Goal: Transaction & Acquisition: Purchase product/service

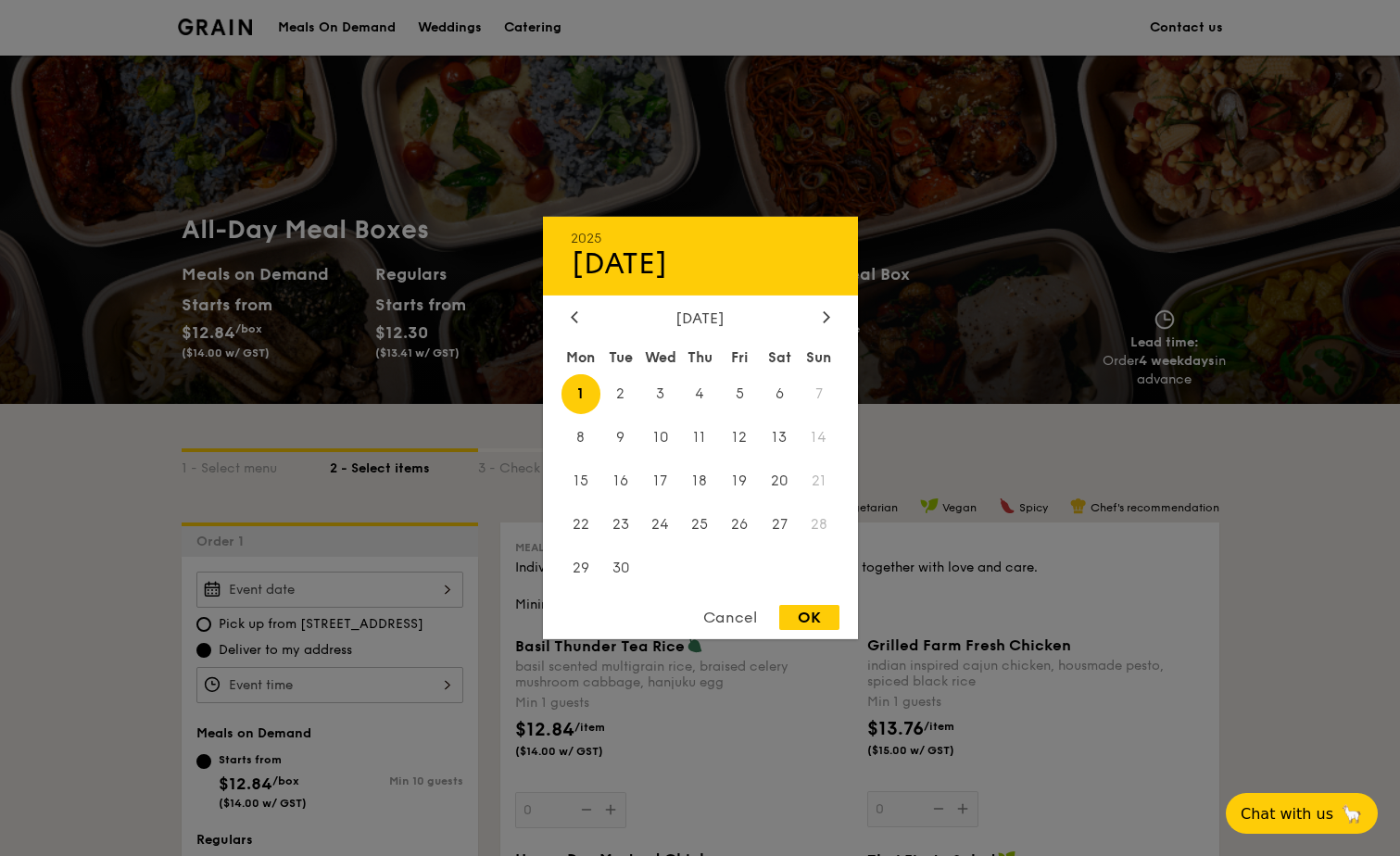
click at [311, 590] on div "2025 Sep 01 September 2025 Mon Tue Wed Thu Fri Sat Sun 1 2 3 4 5 6 7 8 9 10 11 …" at bounding box center [329, 589] width 266 height 36
click at [699, 394] on span "4" at bounding box center [700, 394] width 40 height 40
click at [810, 615] on div "OK" at bounding box center [809, 617] width 60 height 25
type input "Sep 04, 2025"
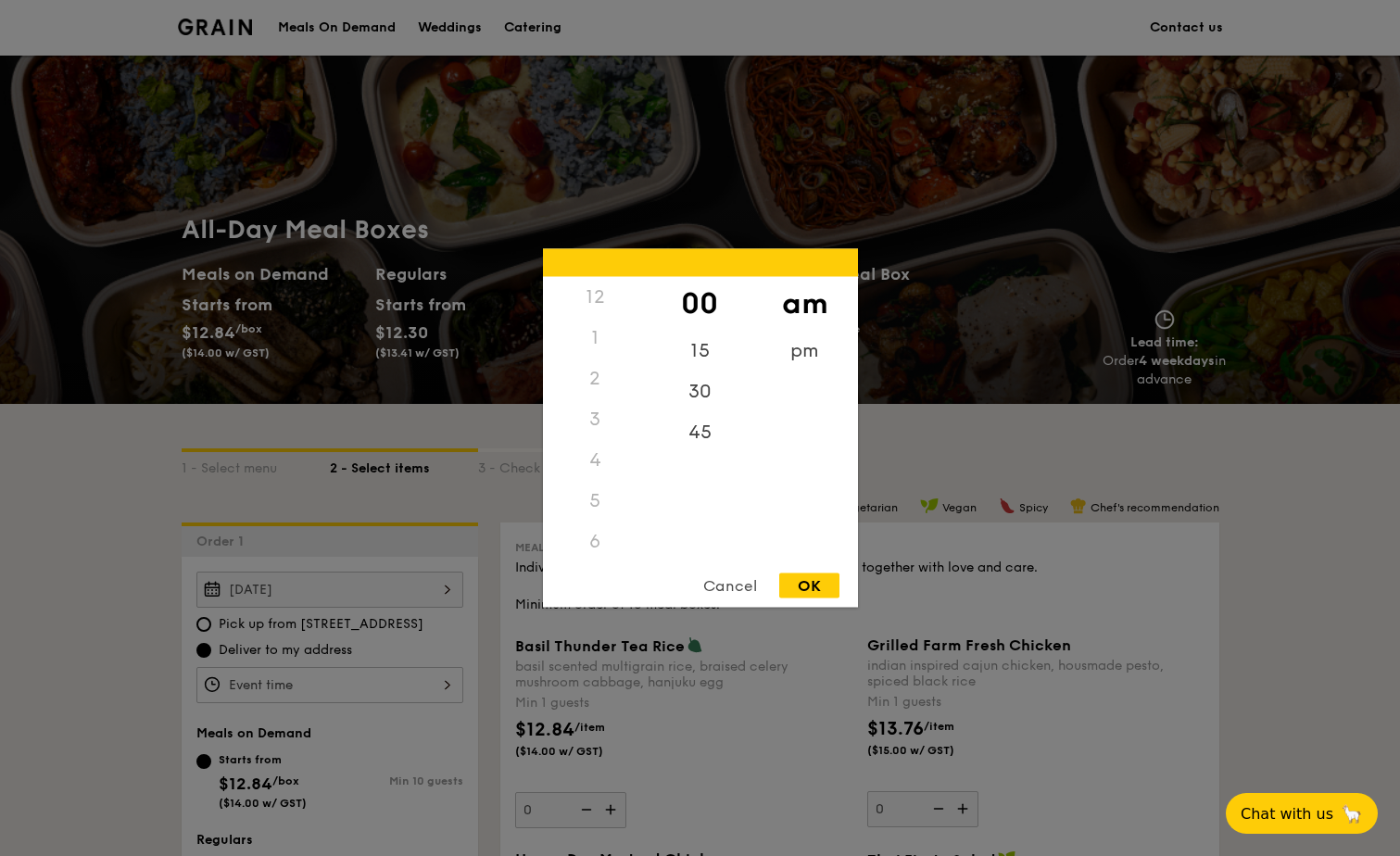
click at [314, 690] on div "12 1 2 3 4 5 6 7 8 9 10 11 00 15 30 45 am pm Cancel OK" at bounding box center [329, 685] width 266 height 36
click at [713, 430] on div "45" at bounding box center [700, 438] width 105 height 53
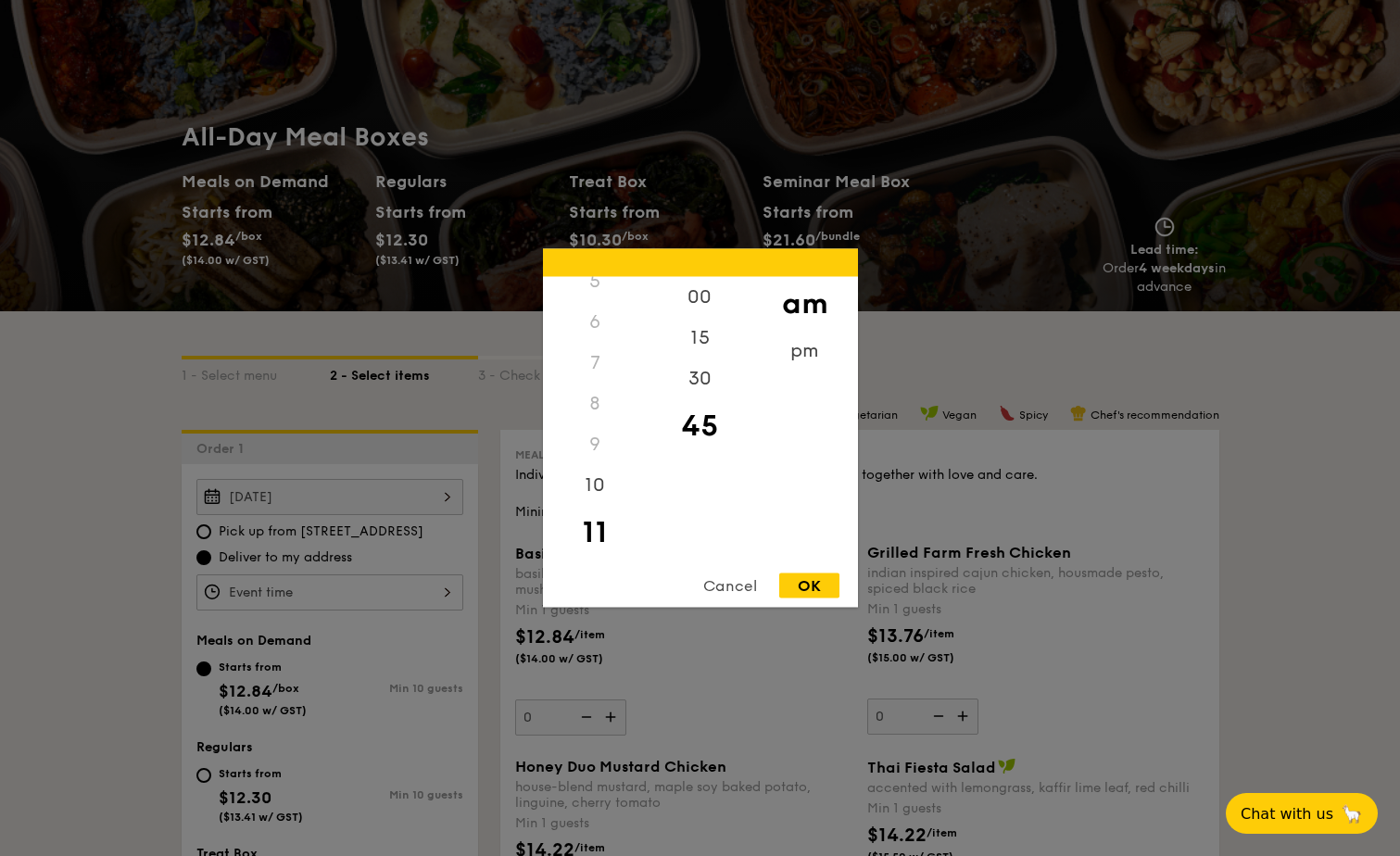
click at [813, 585] on div "OK" at bounding box center [809, 585] width 60 height 25
type input "11:45AM"
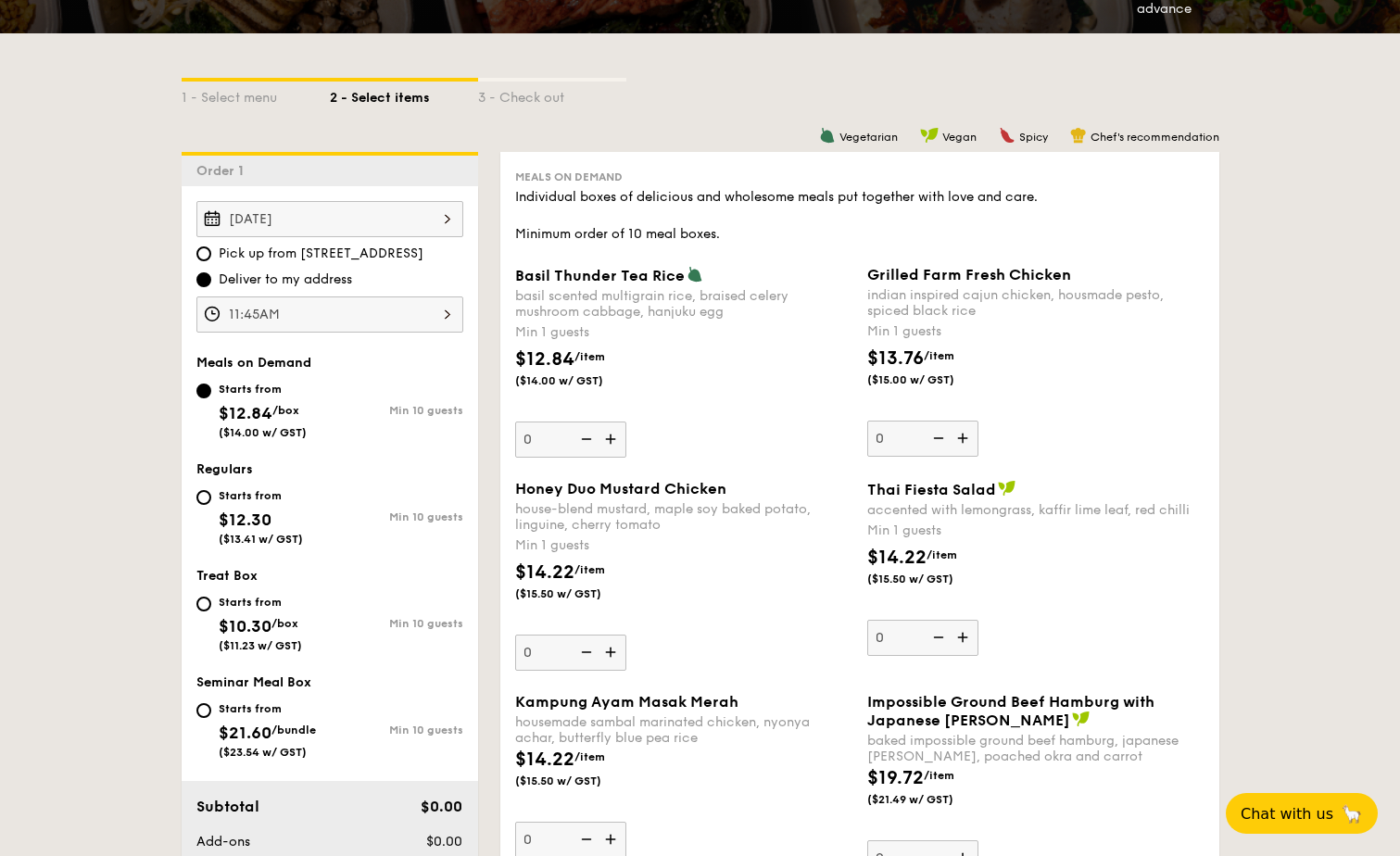
scroll to position [0, 0]
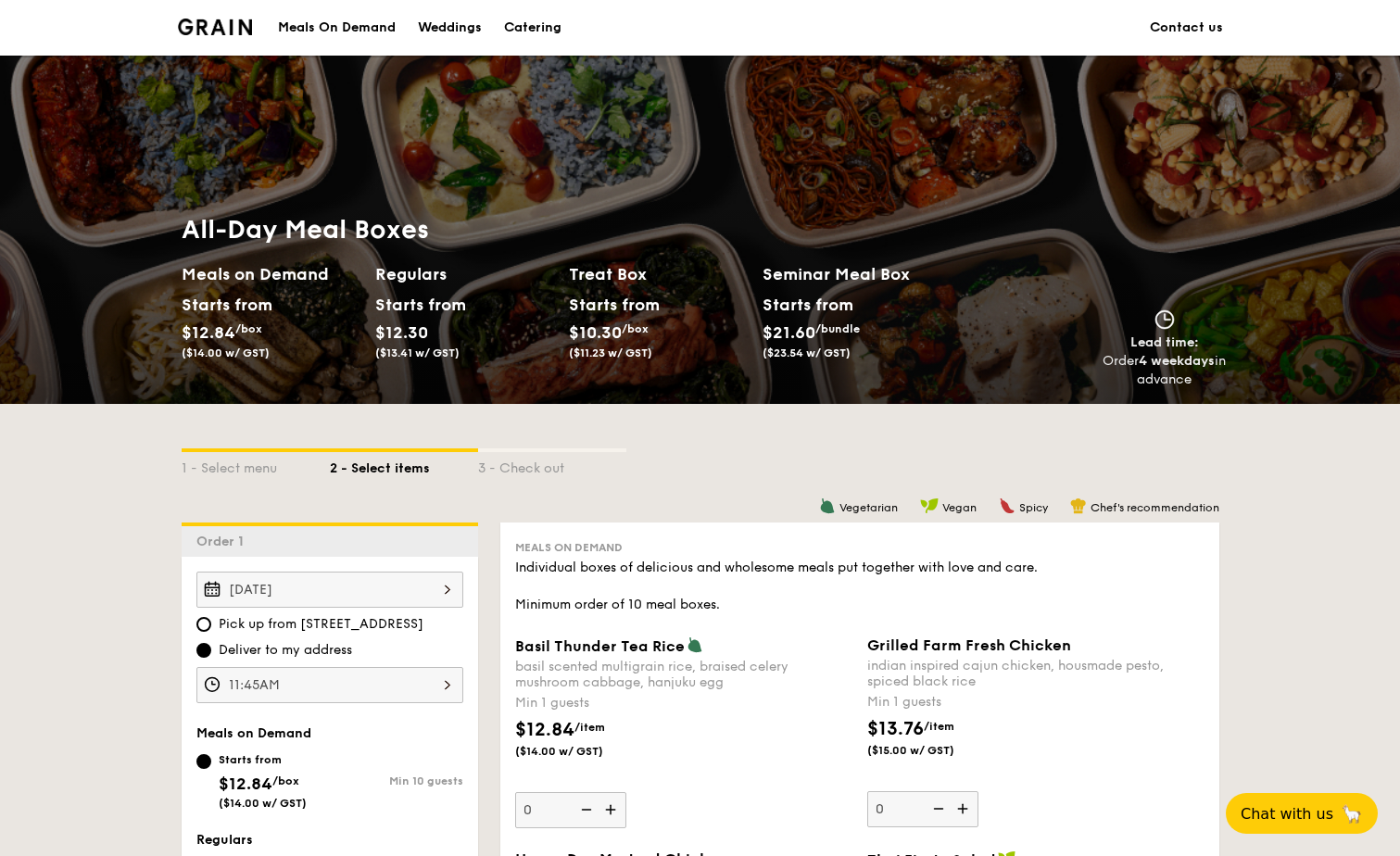
click at [342, 30] on div "Meals On Demand" at bounding box center [337, 28] width 118 height 55
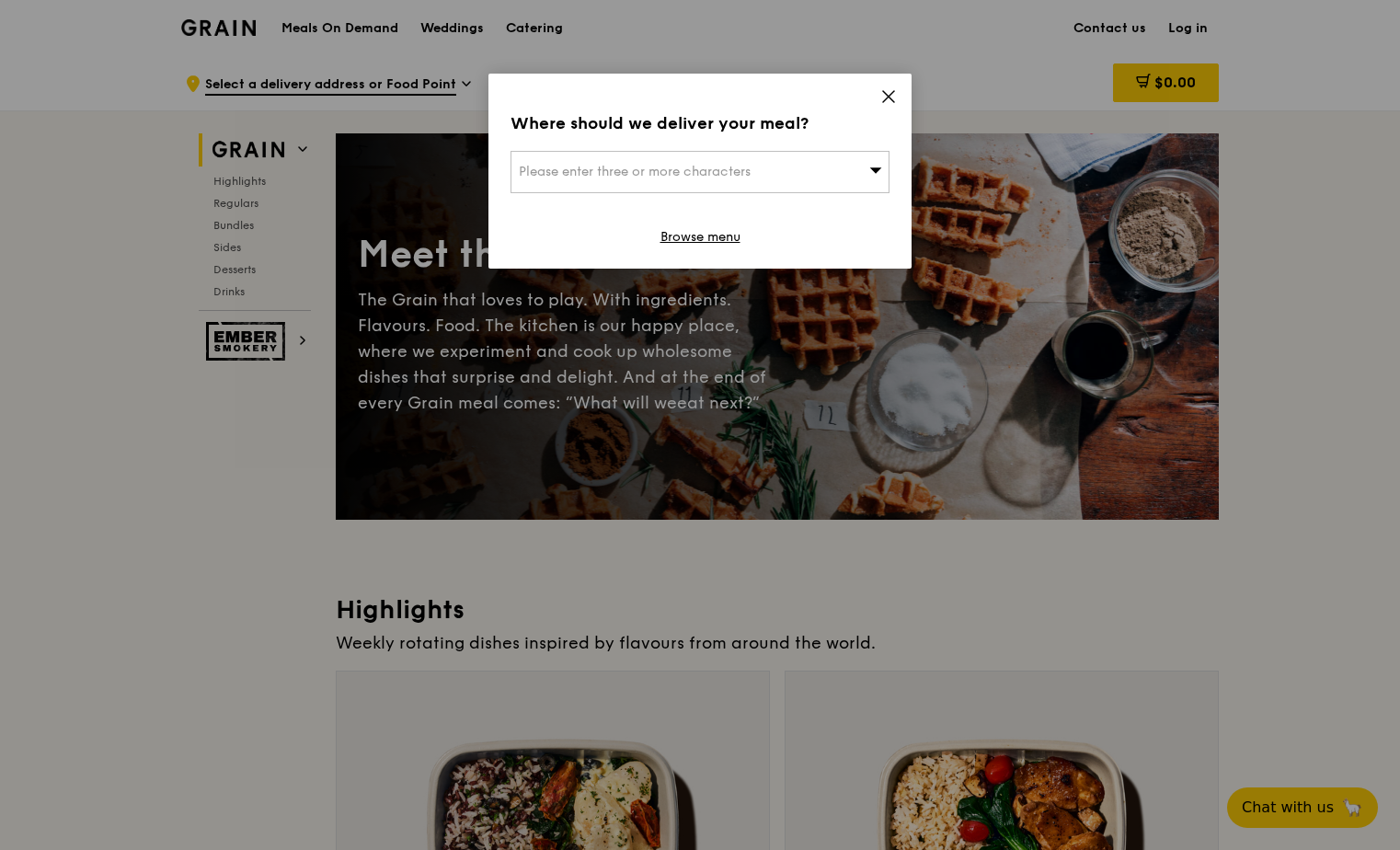
click at [690, 165] on span "Please enter three or more characters" at bounding box center [635, 172] width 232 height 16
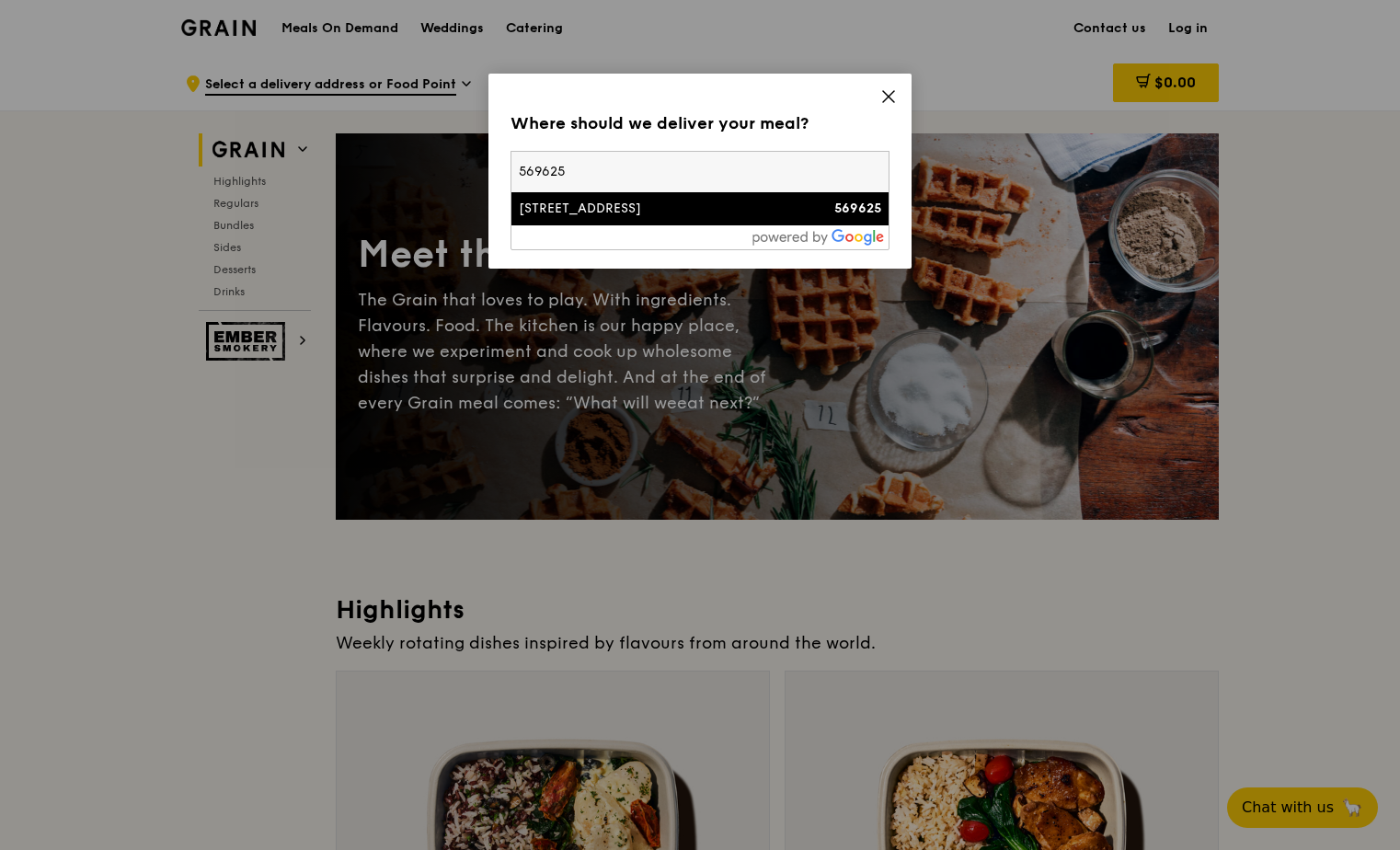
type input "569625"
click at [668, 215] on div "[STREET_ADDRESS]" at bounding box center [655, 208] width 272 height 19
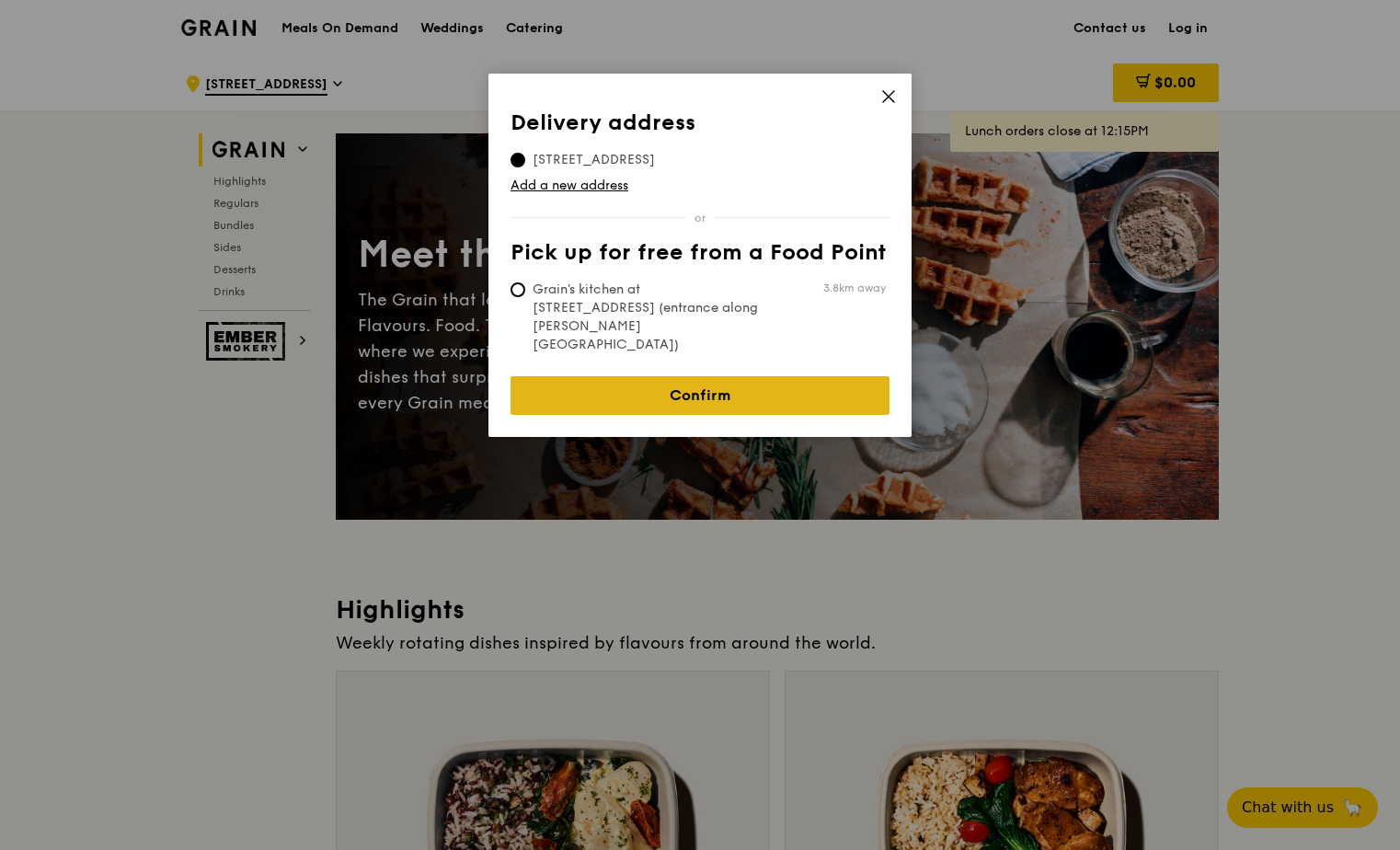
click at [713, 376] on link "Confirm" at bounding box center [699, 395] width 379 height 38
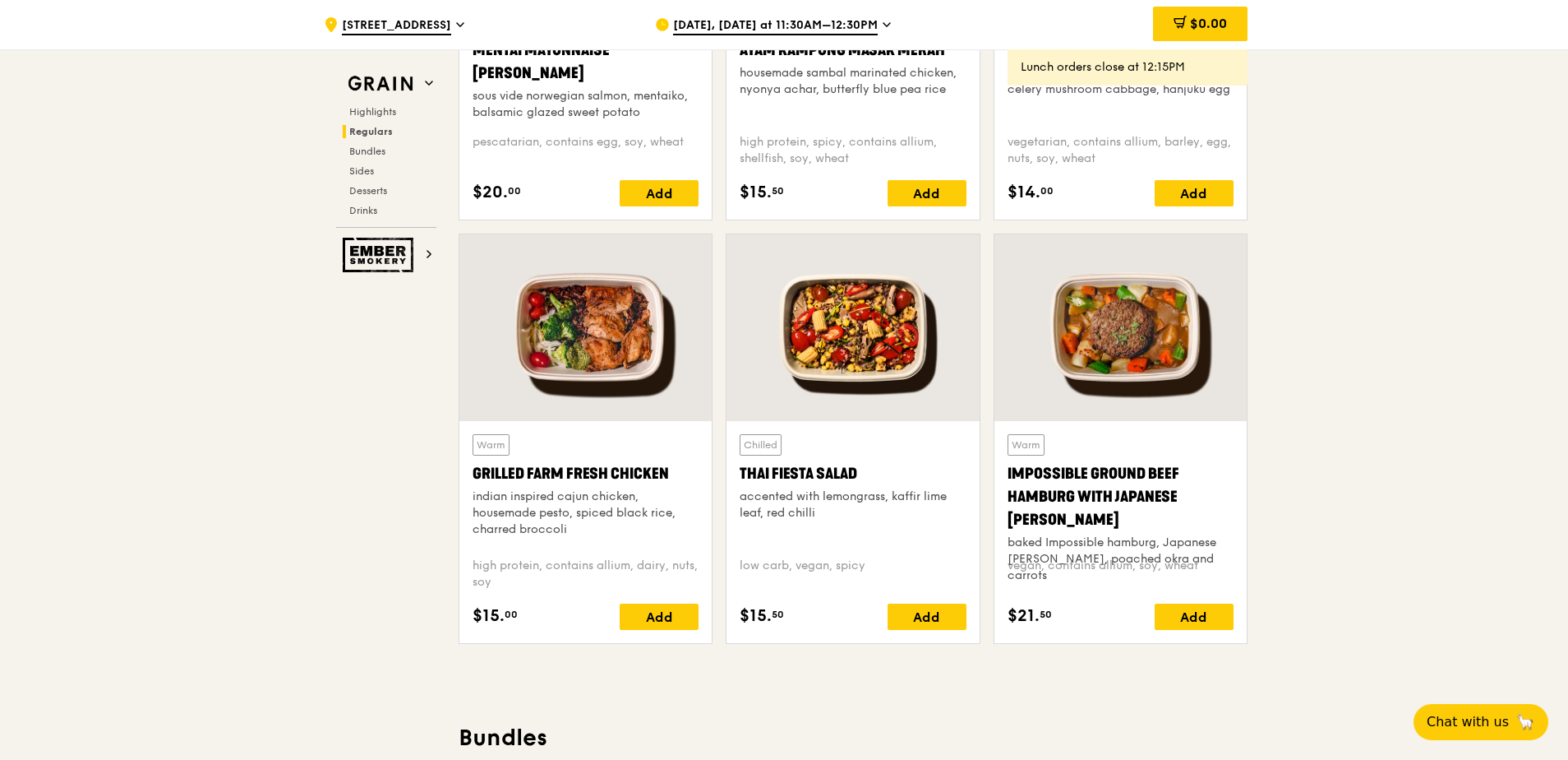
scroll to position [1726, 0]
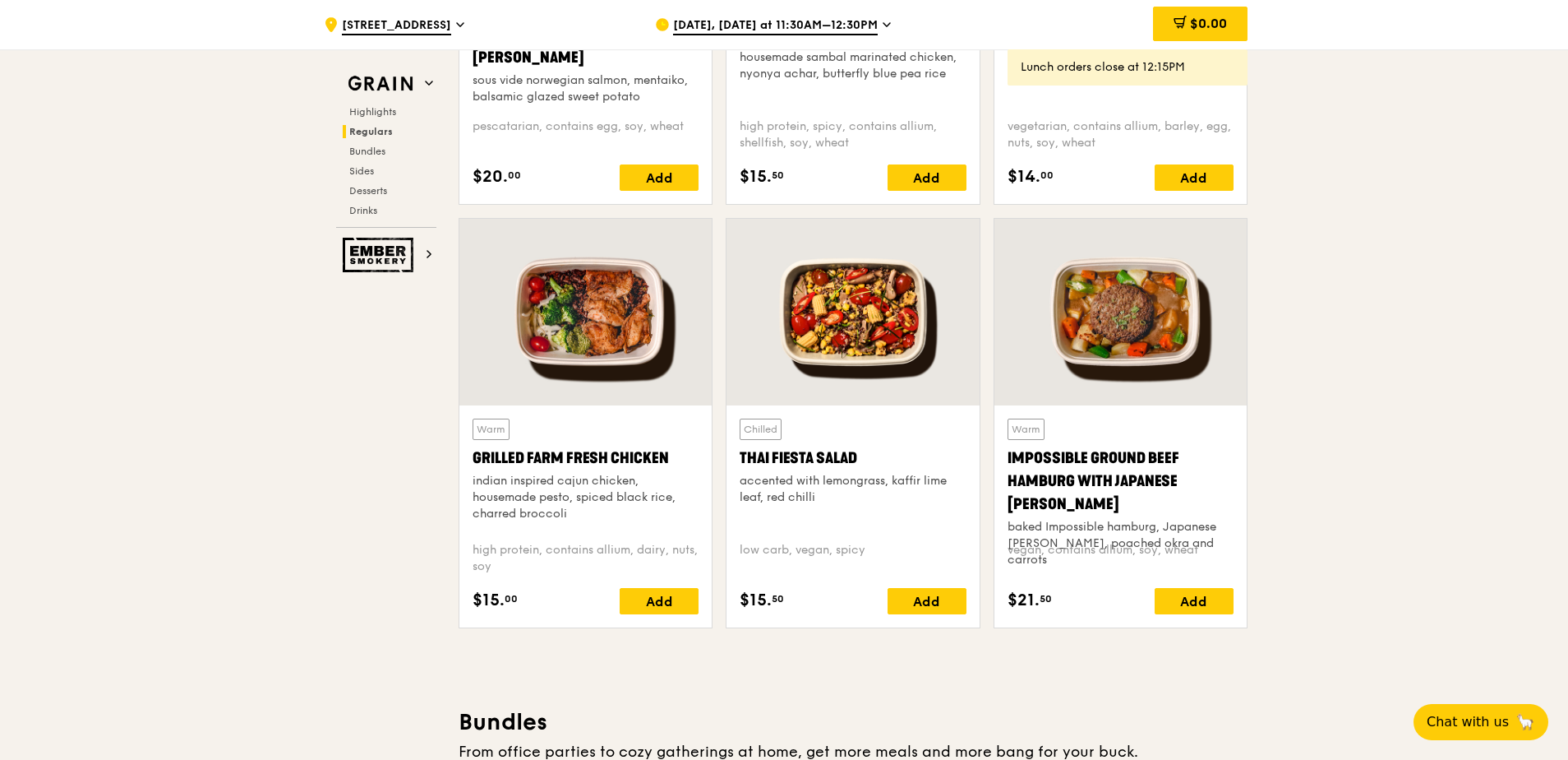
click at [852, 307] on div at bounding box center [852, 312] width 252 height 186
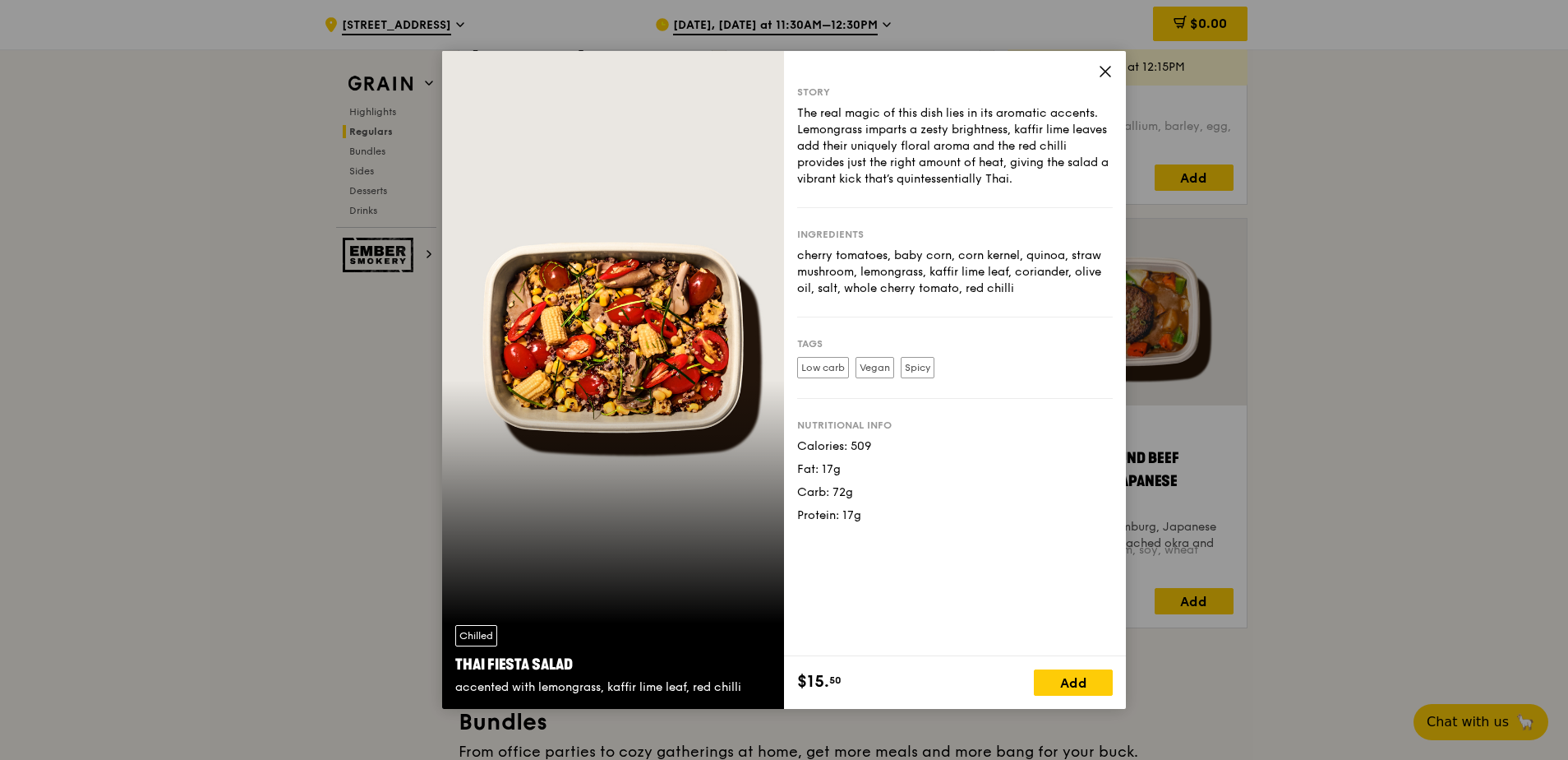
click at [1105, 75] on icon at bounding box center [1105, 71] width 15 height 15
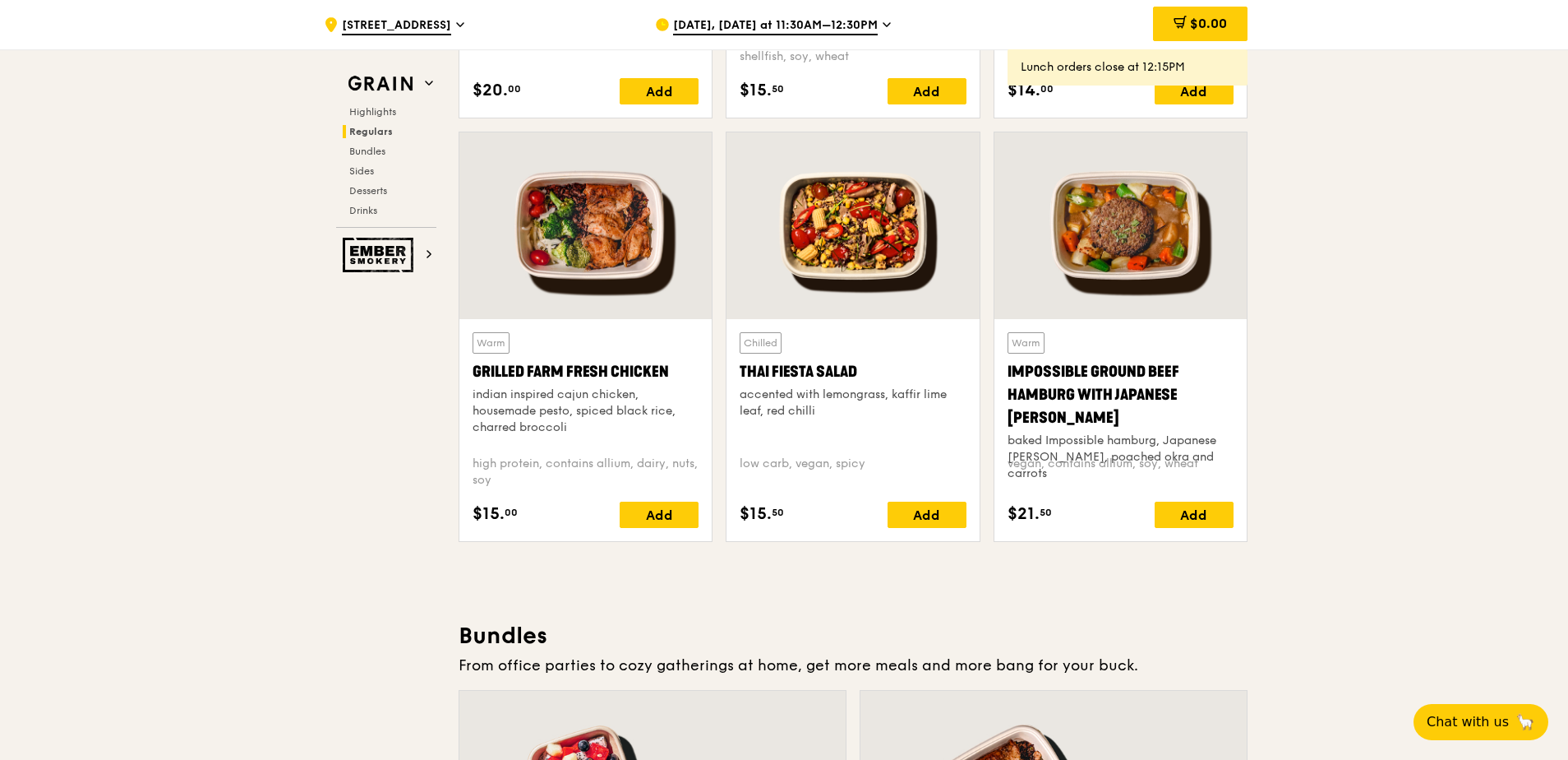
scroll to position [1808, 0]
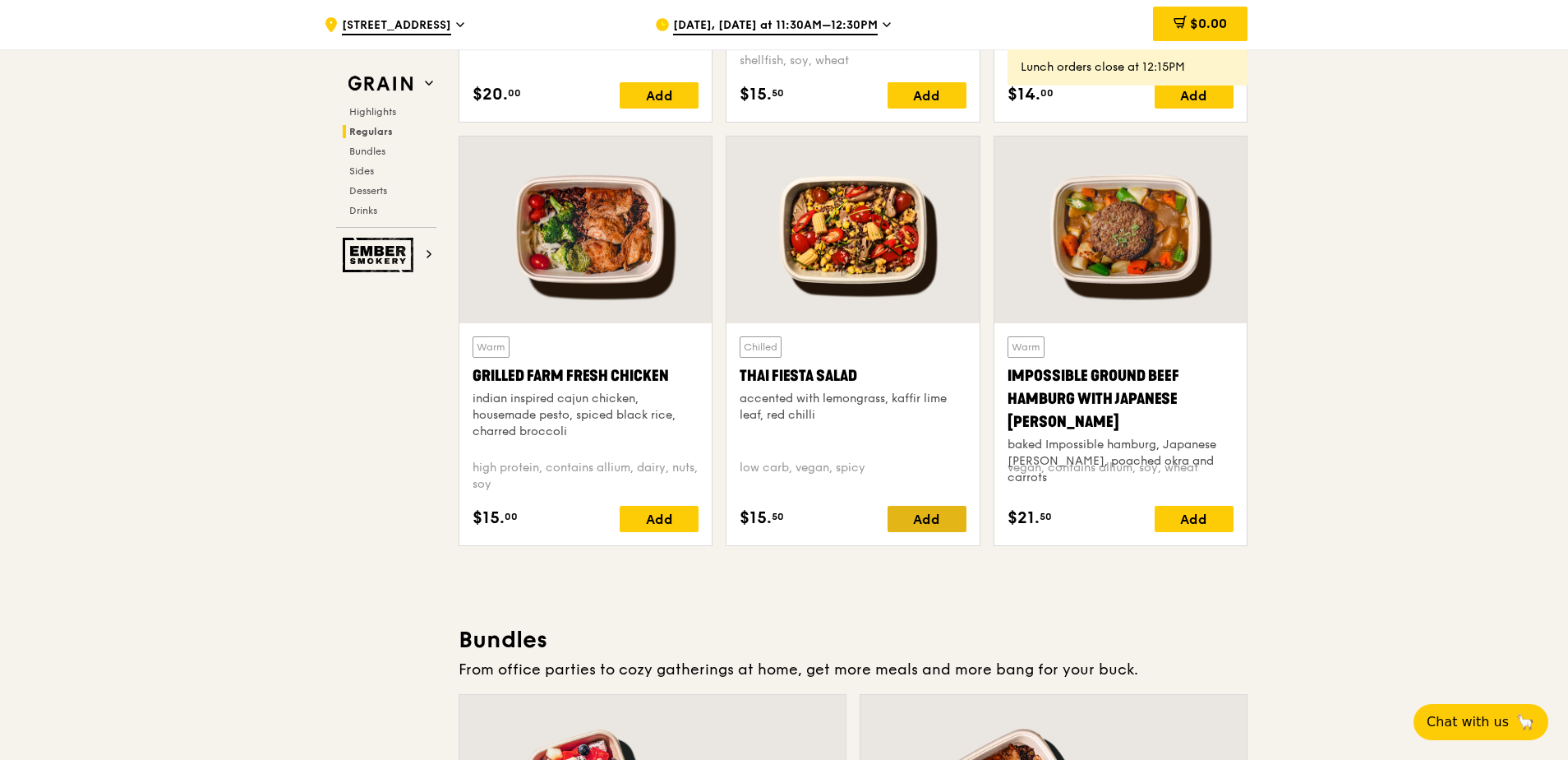
click at [947, 516] on div "Add" at bounding box center [928, 518] width 79 height 26
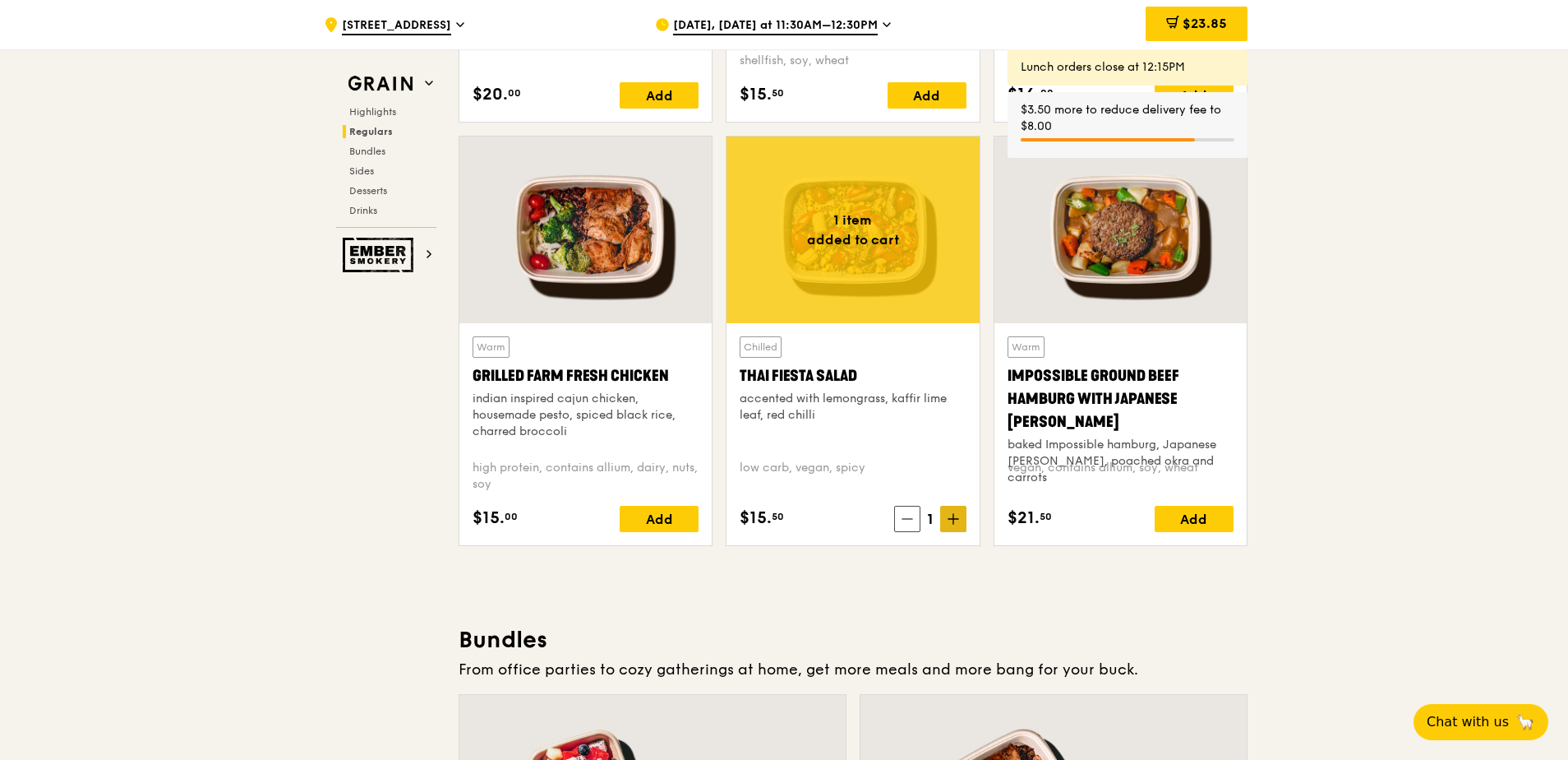
click at [944, 515] on span at bounding box center [953, 518] width 26 height 26
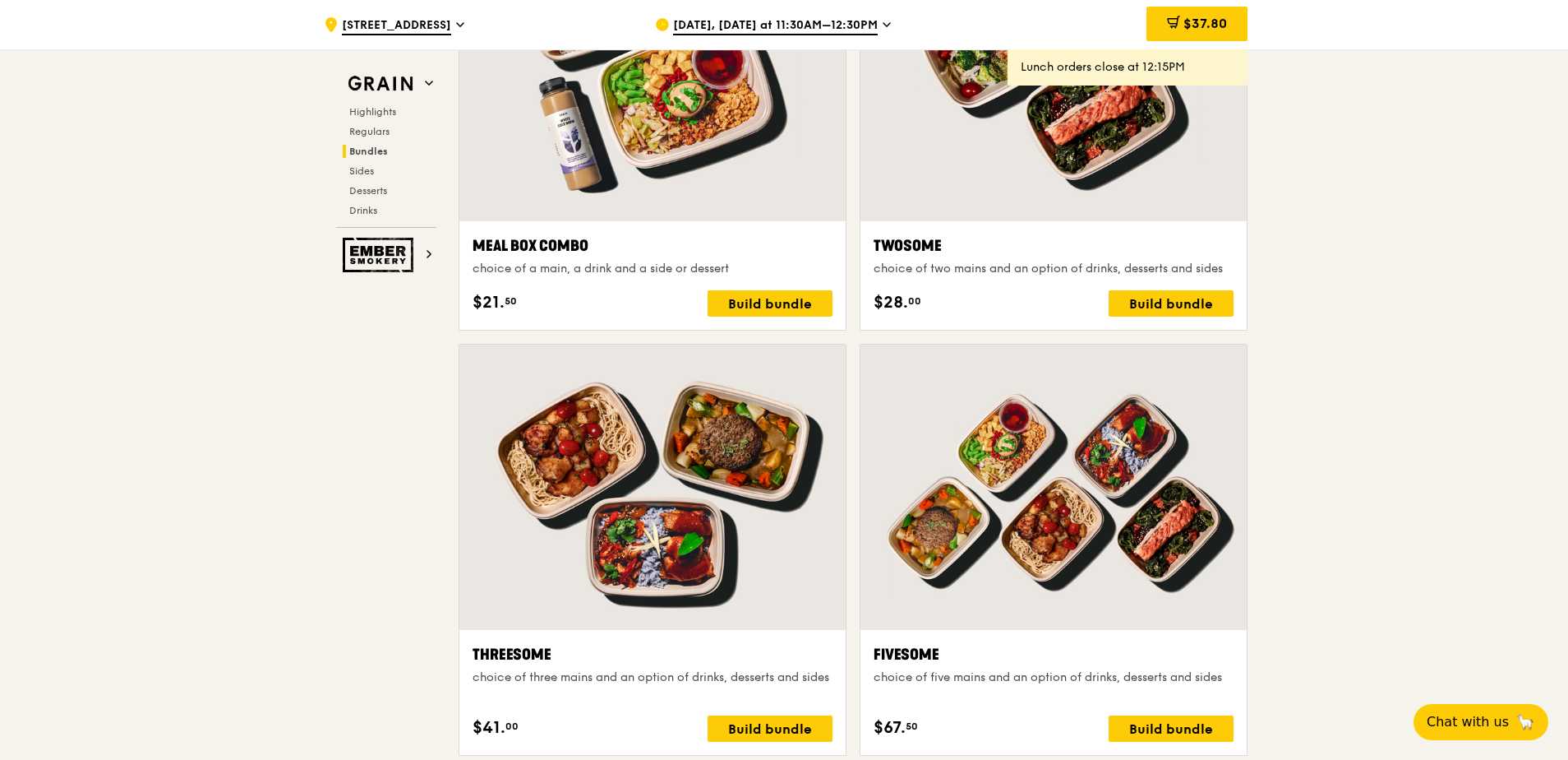
scroll to position [2713, 0]
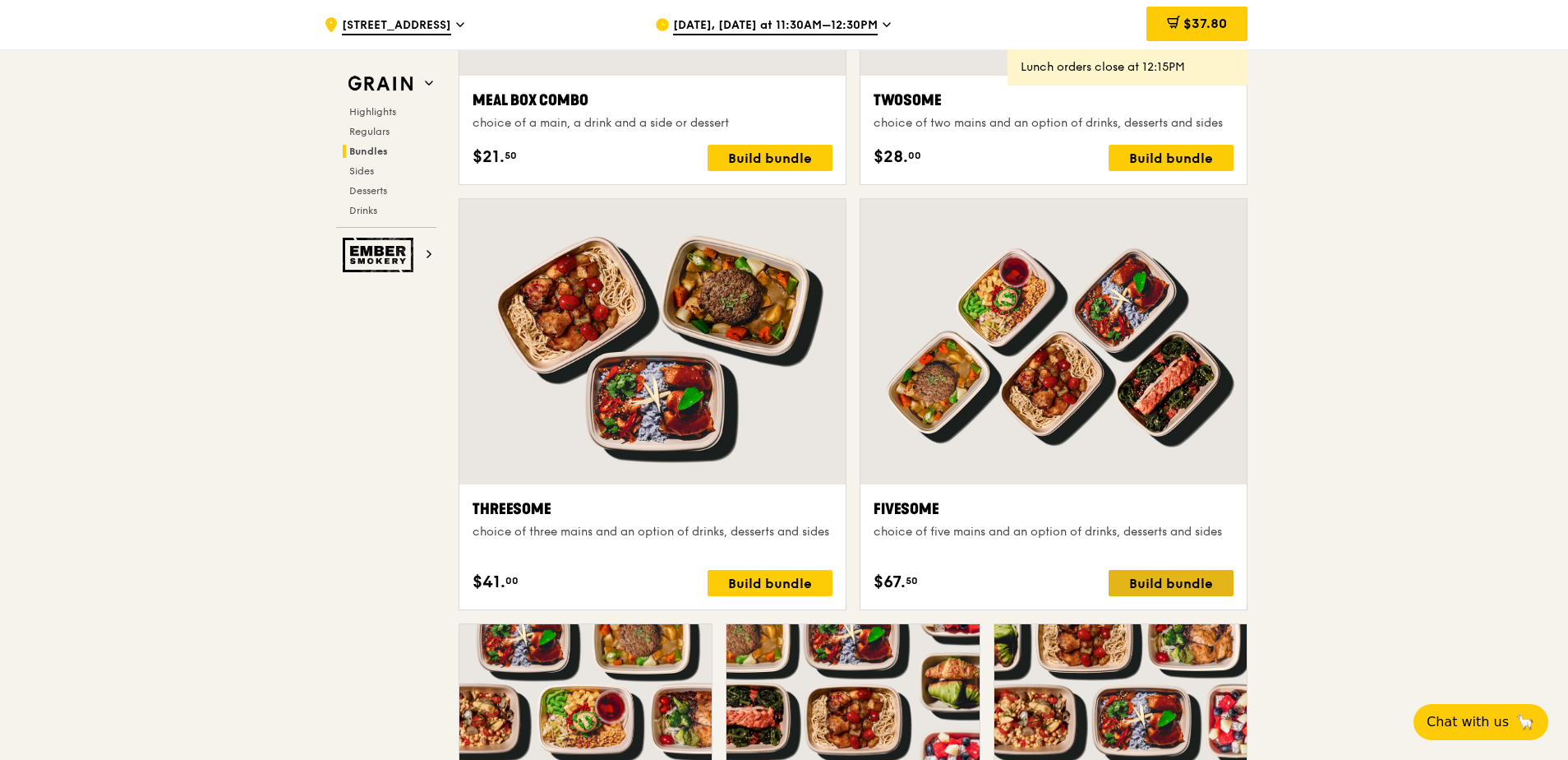
click at [1189, 585] on div "Build bundle" at bounding box center [1171, 583] width 125 height 26
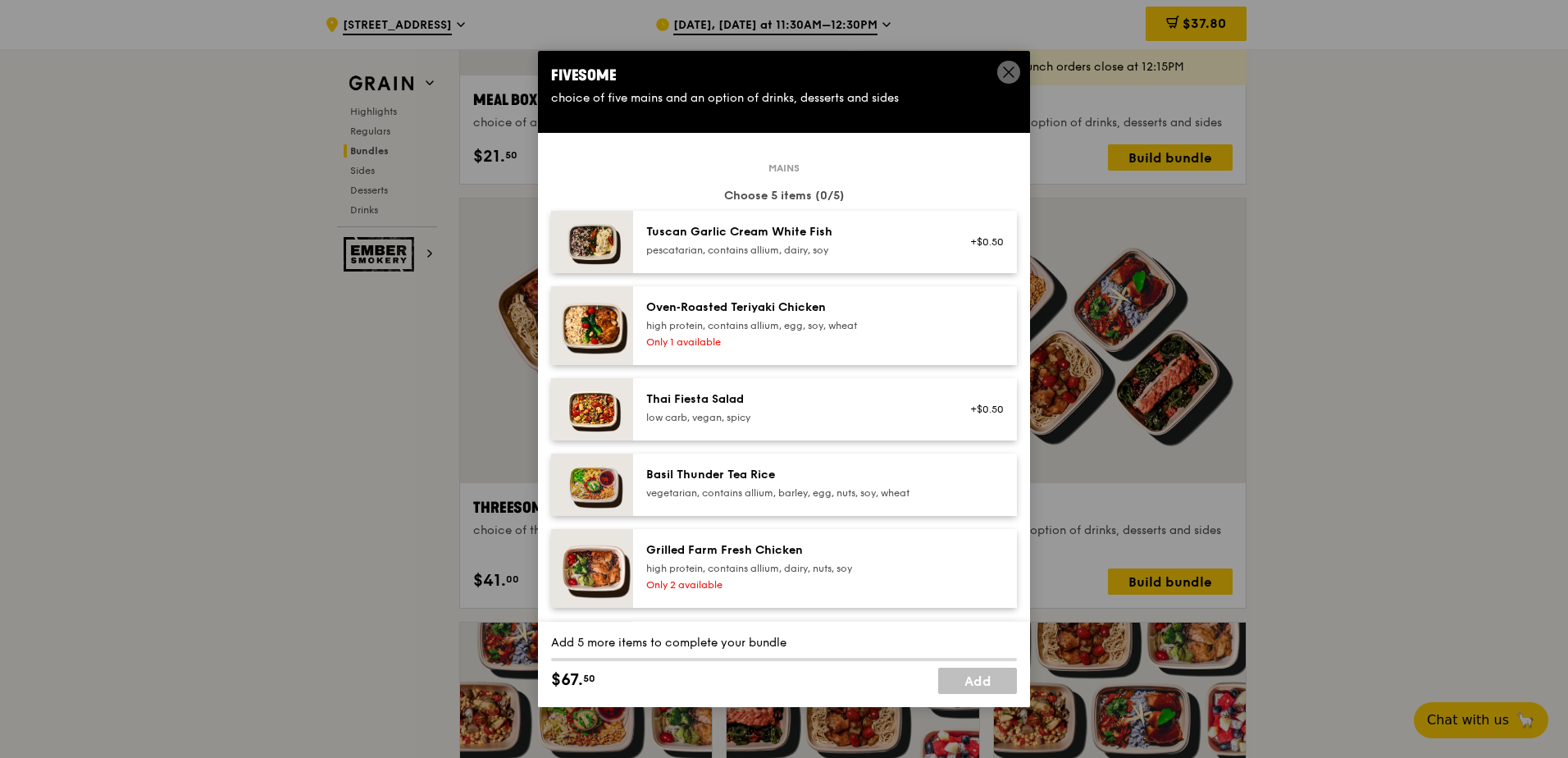
click at [791, 328] on div "high protein, contains allium, egg, soy, wheat" at bounding box center [793, 325] width 294 height 13
click at [552, 310] on div "1x" at bounding box center [550, 307] width 18 height 18
click at [1012, 73] on icon at bounding box center [1008, 72] width 15 height 15
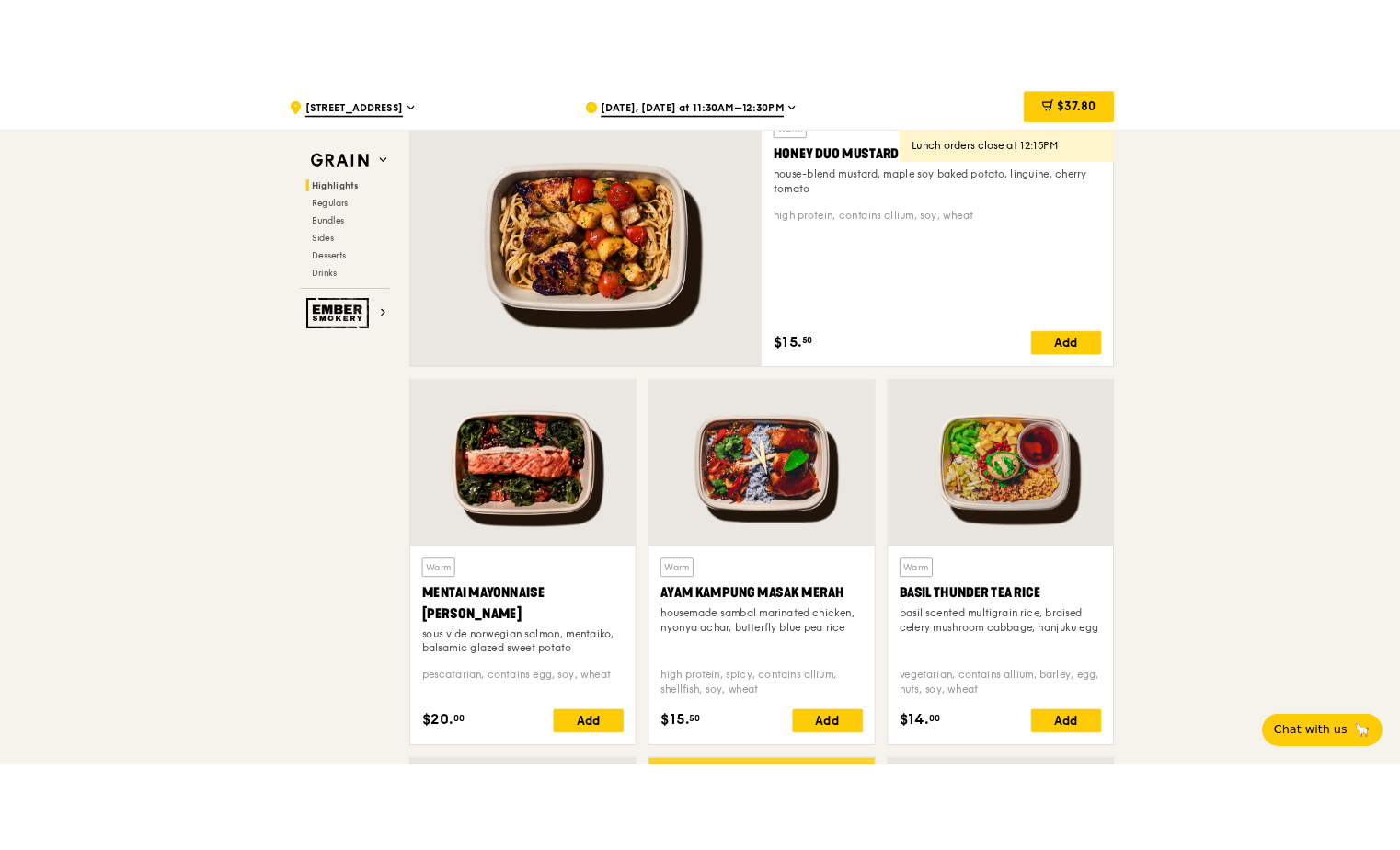
scroll to position [1195, 0]
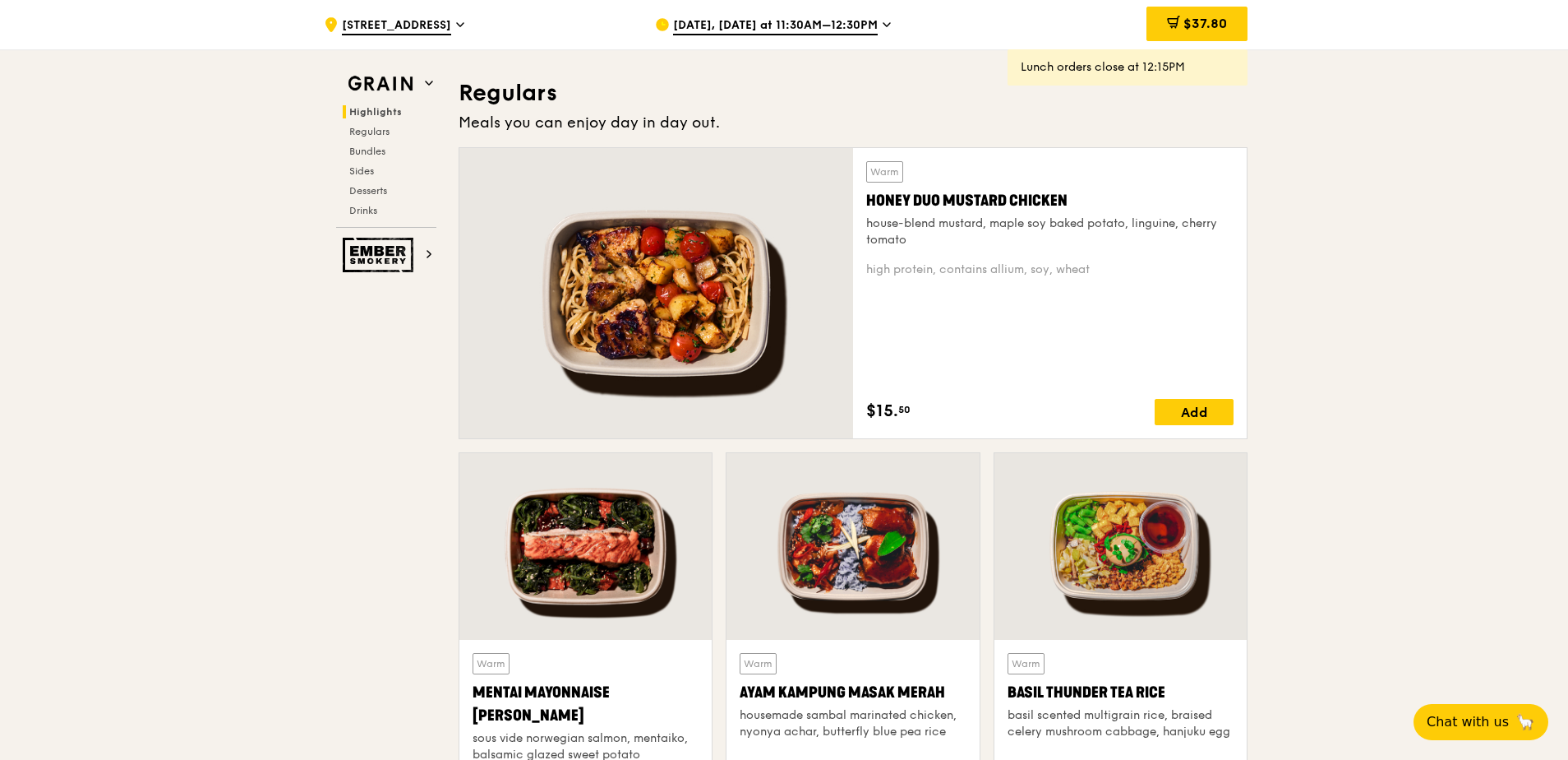
click at [744, 23] on span "[DATE], [DATE] at 11:30AM–12:30PM" at bounding box center [775, 26] width 205 height 18
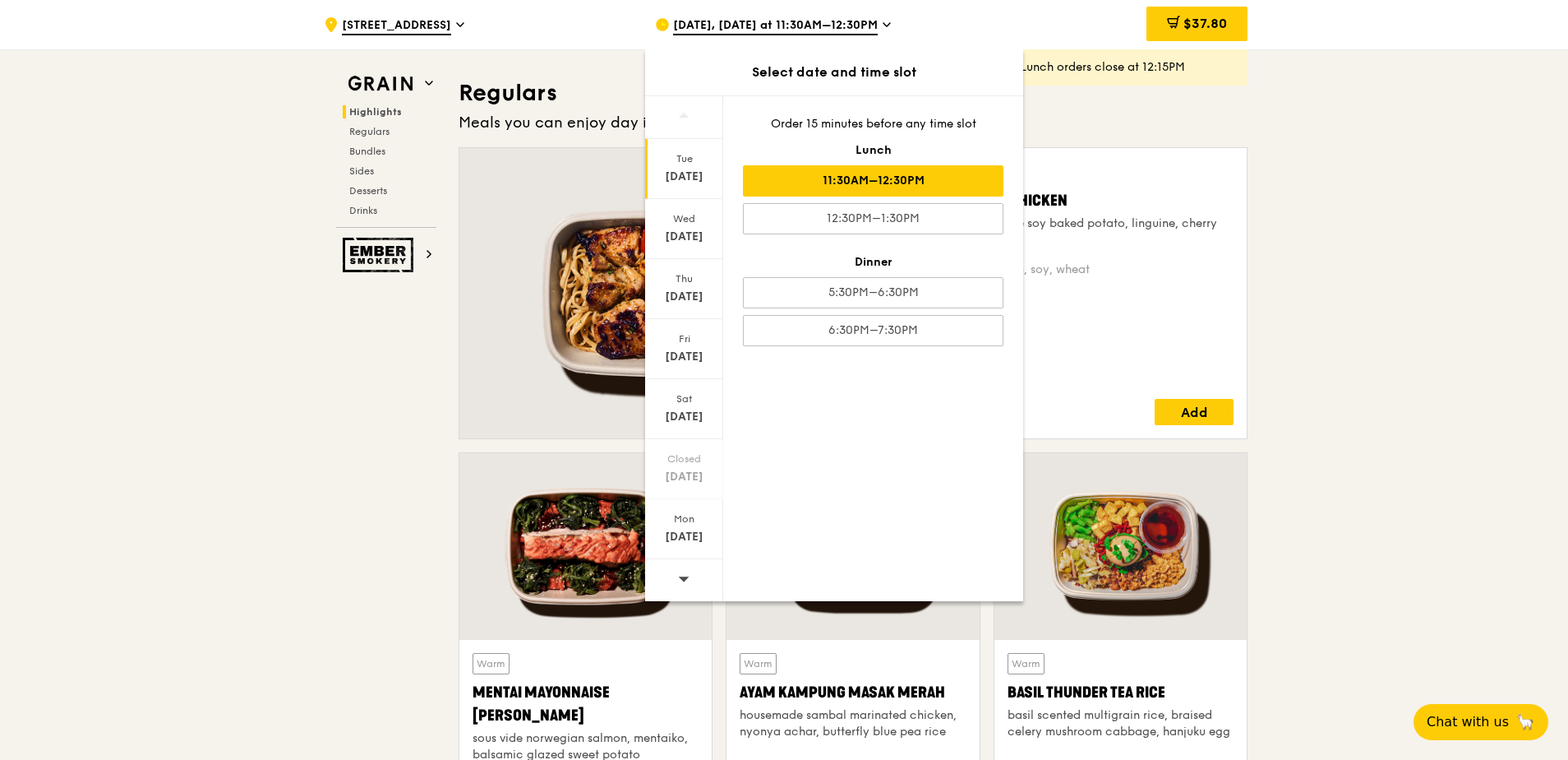
click at [681, 578] on icon at bounding box center [684, 579] width 11 height 5
click at [683, 289] on div "[DATE]" at bounding box center [683, 296] width 73 height 17
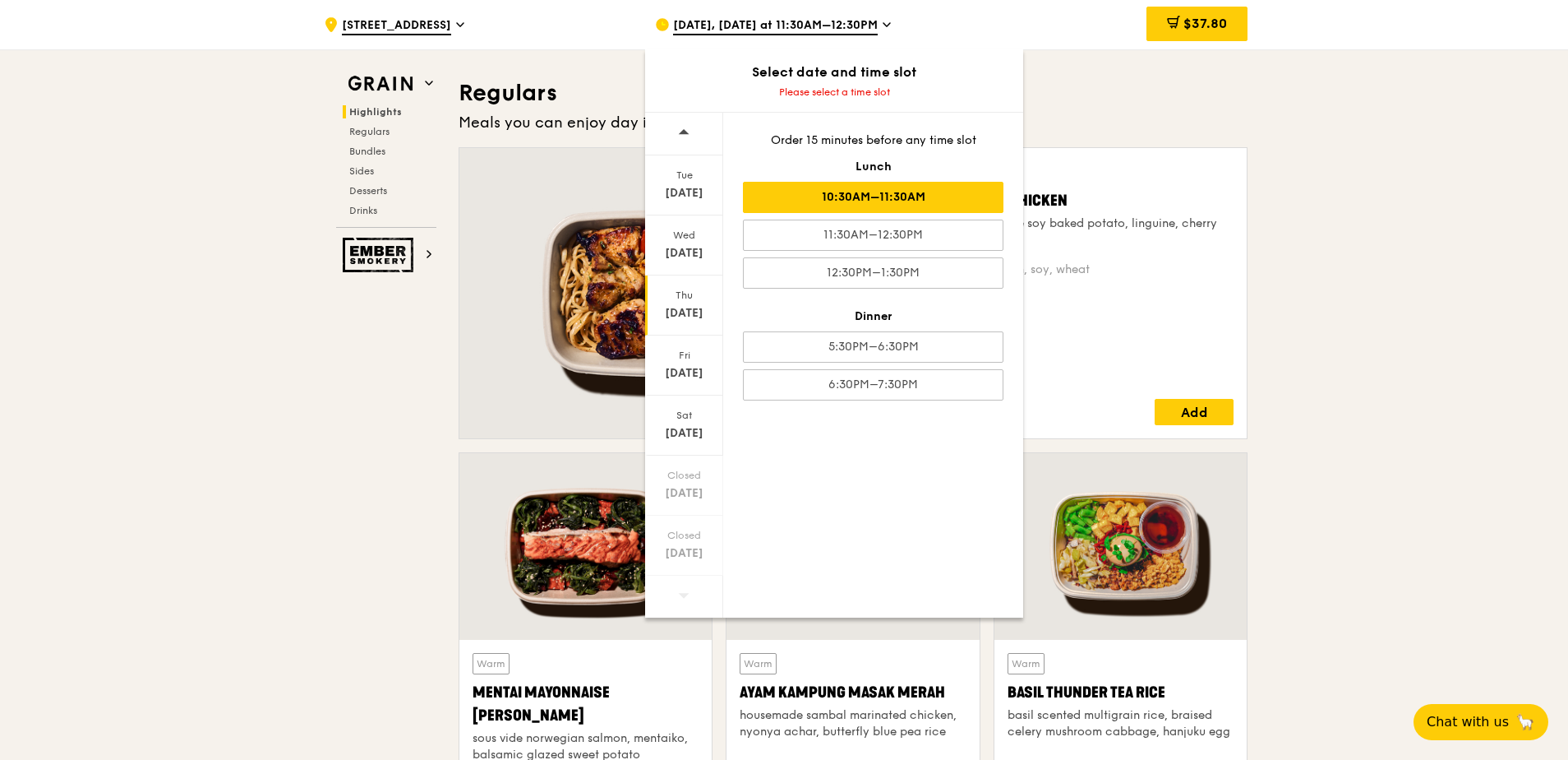
click at [929, 205] on div "10:30AM–11:30AM" at bounding box center [873, 198] width 261 height 32
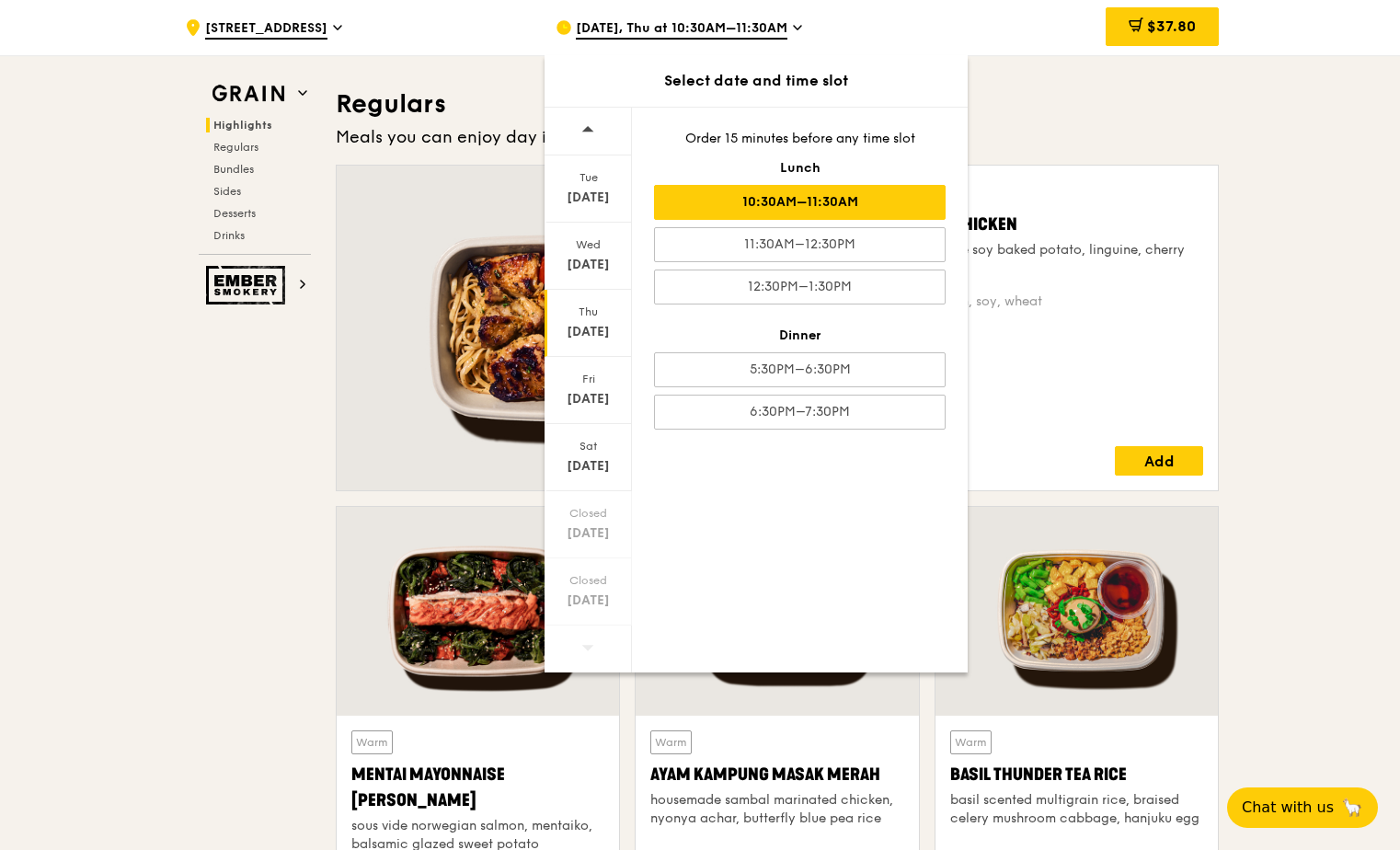
click at [907, 204] on div "10:30AM–11:30AM" at bounding box center [799, 202] width 292 height 35
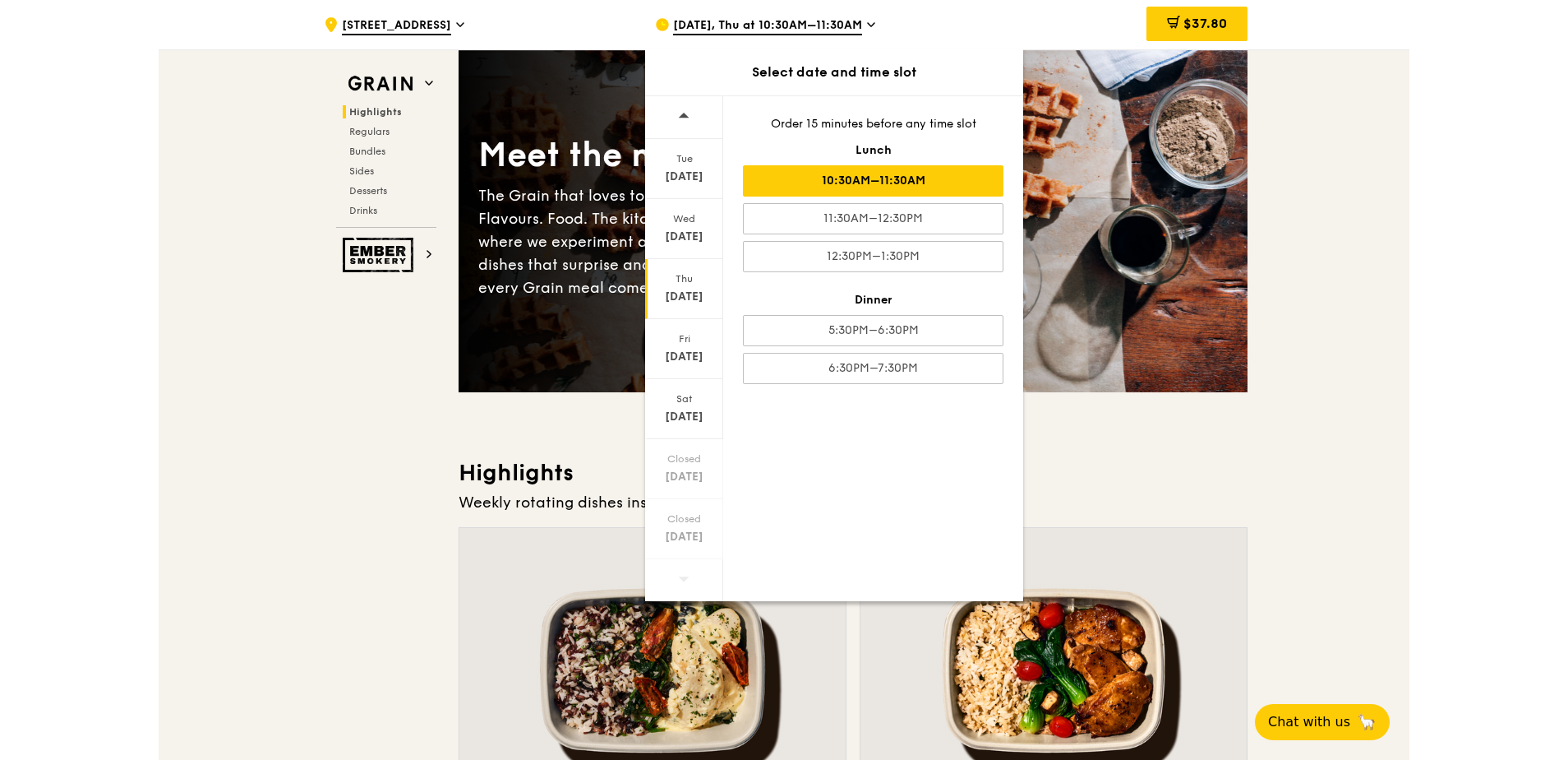
scroll to position [0, 0]
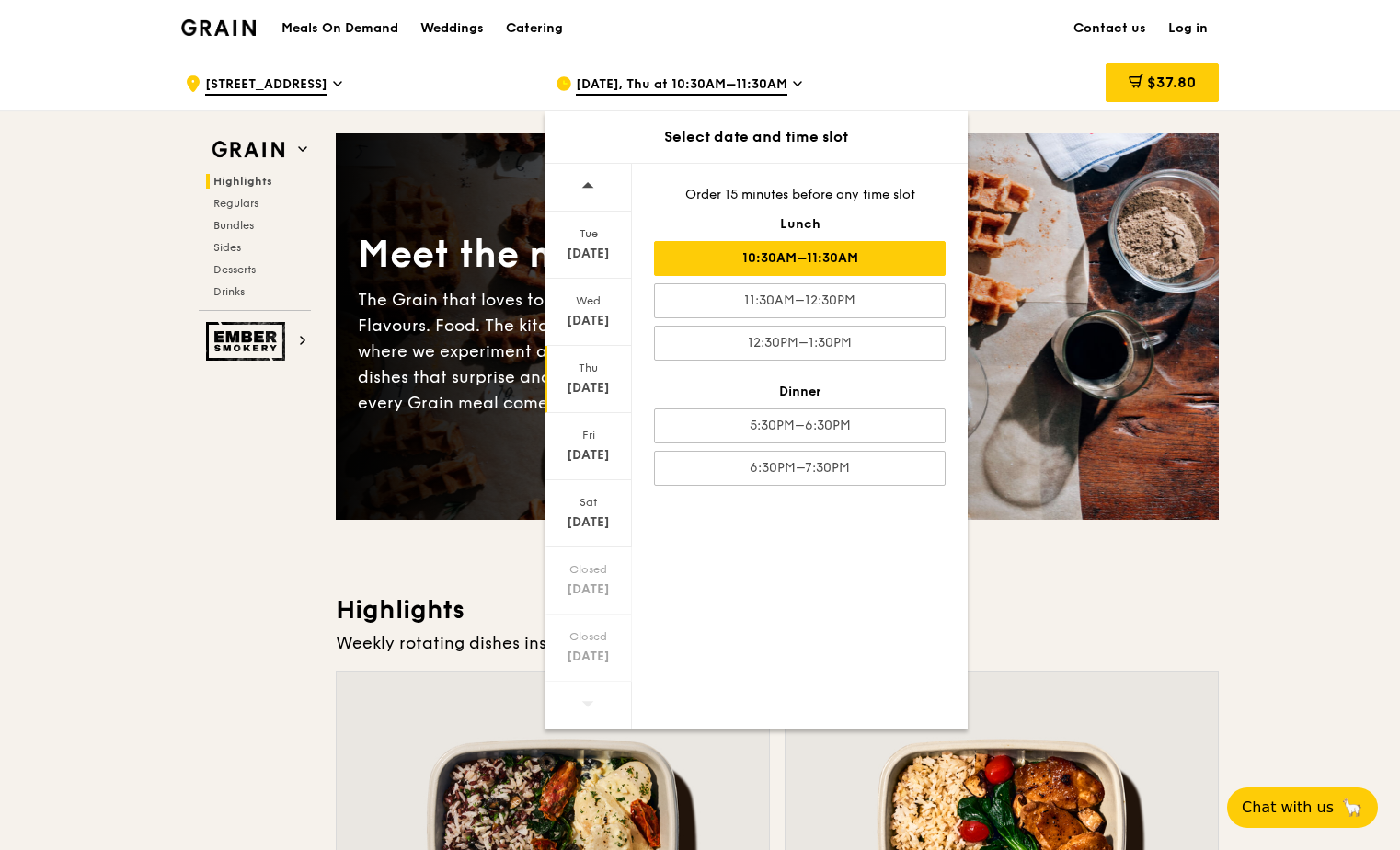
click at [898, 259] on div "10:30AM–11:30AM" at bounding box center [799, 258] width 292 height 35
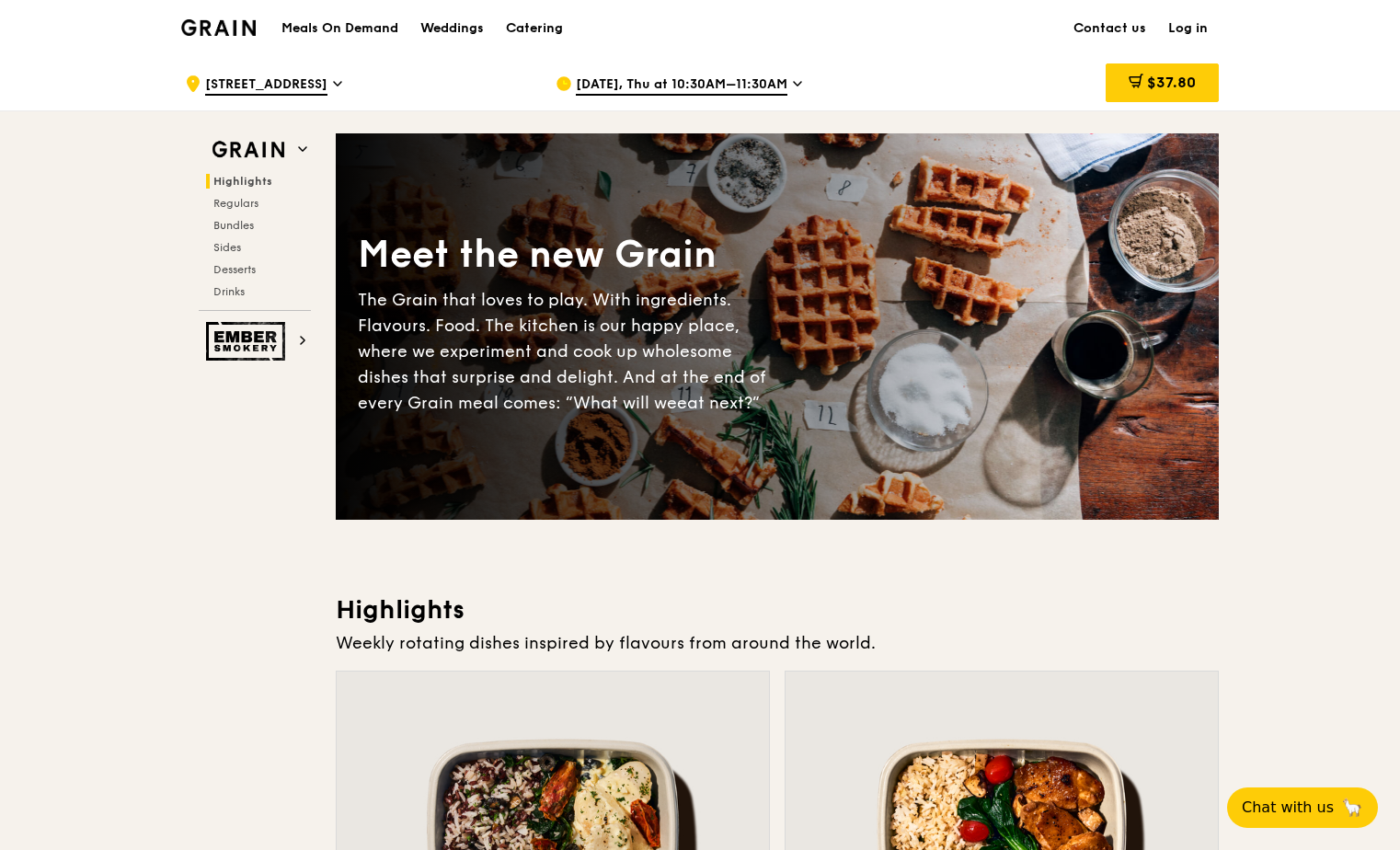
click at [342, 85] on icon at bounding box center [337, 84] width 9 height 17
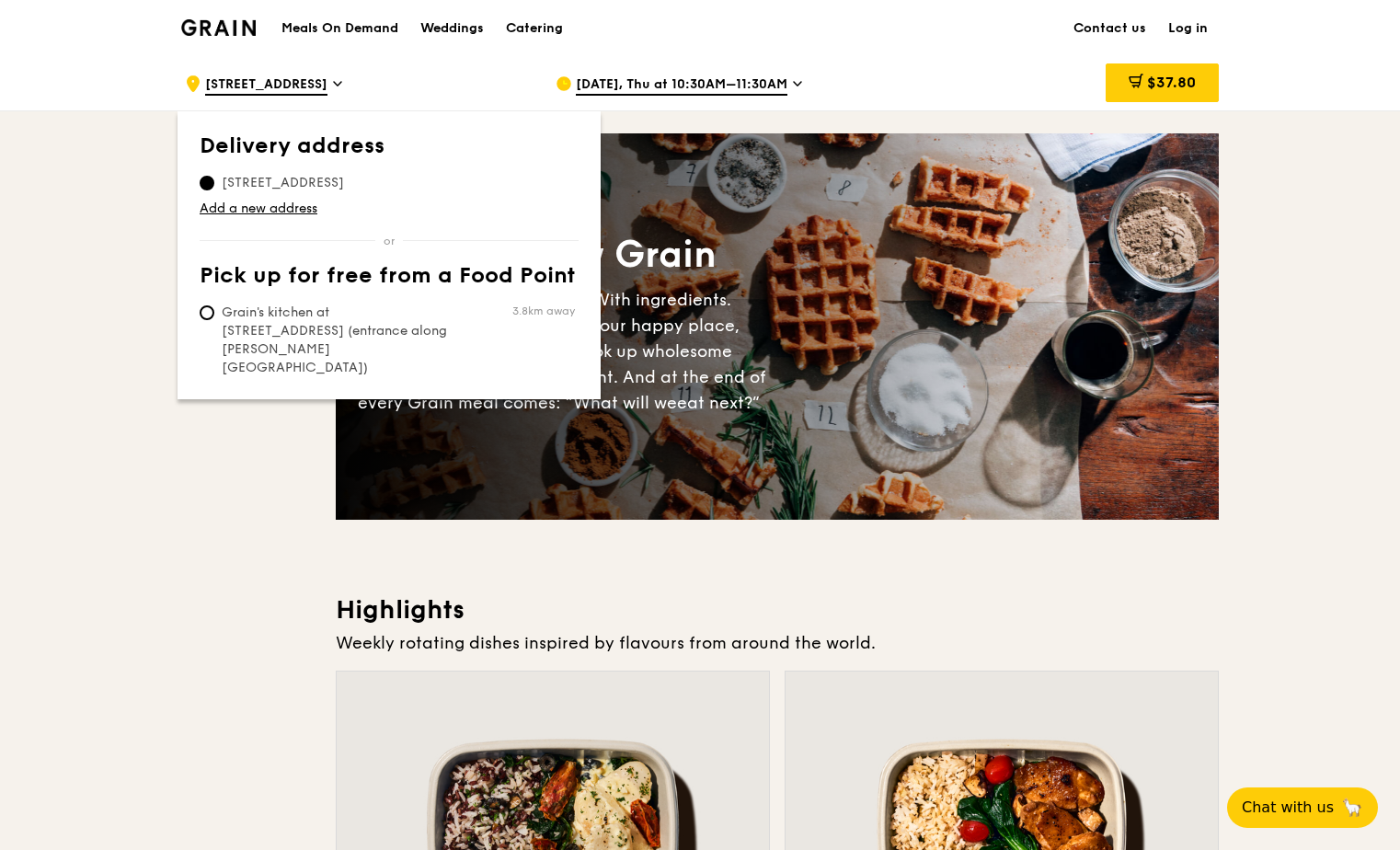
click at [342, 85] on icon at bounding box center [337, 84] width 9 height 17
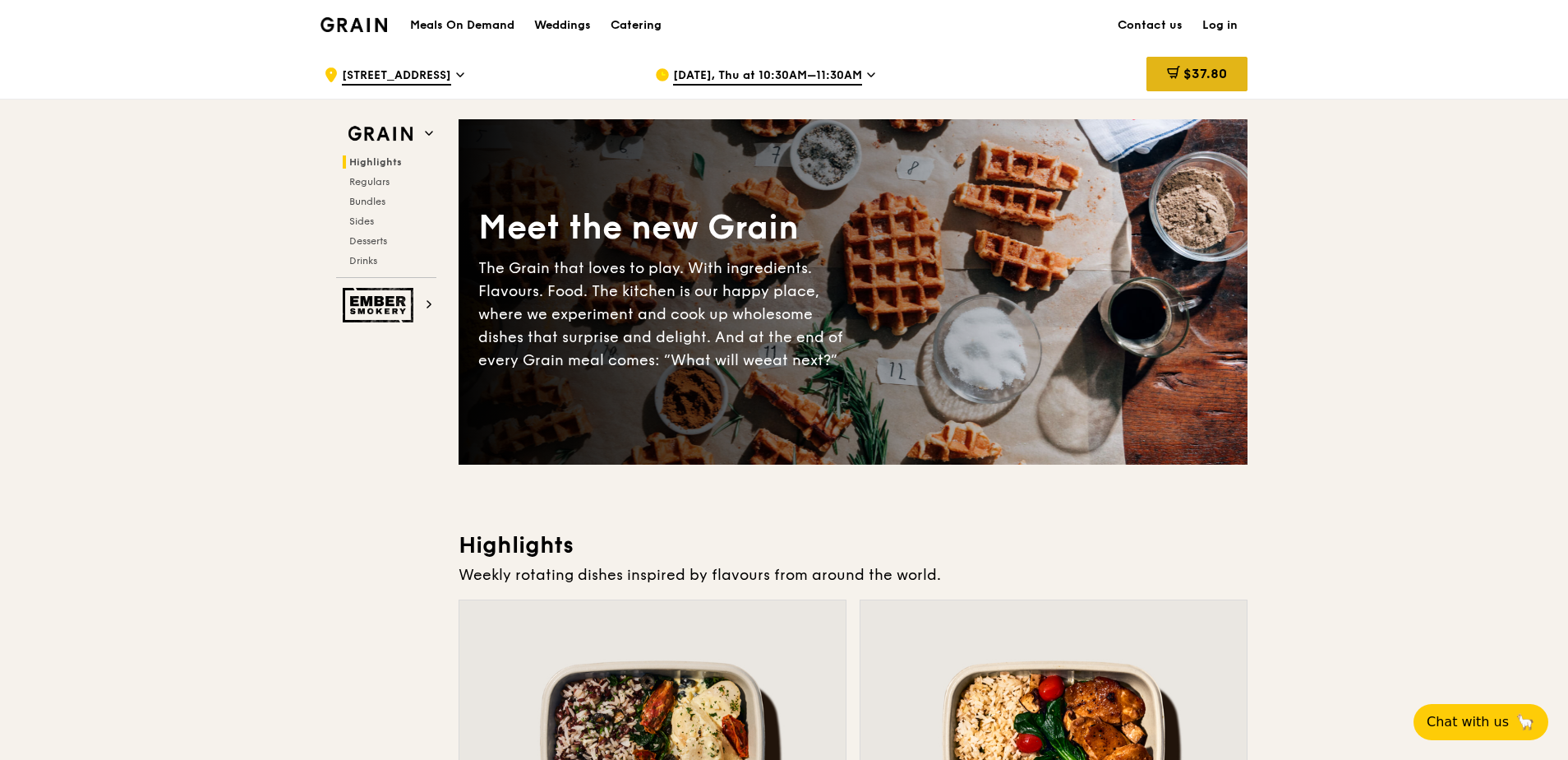
click at [1206, 76] on span "$37.80" at bounding box center [1205, 74] width 44 height 16
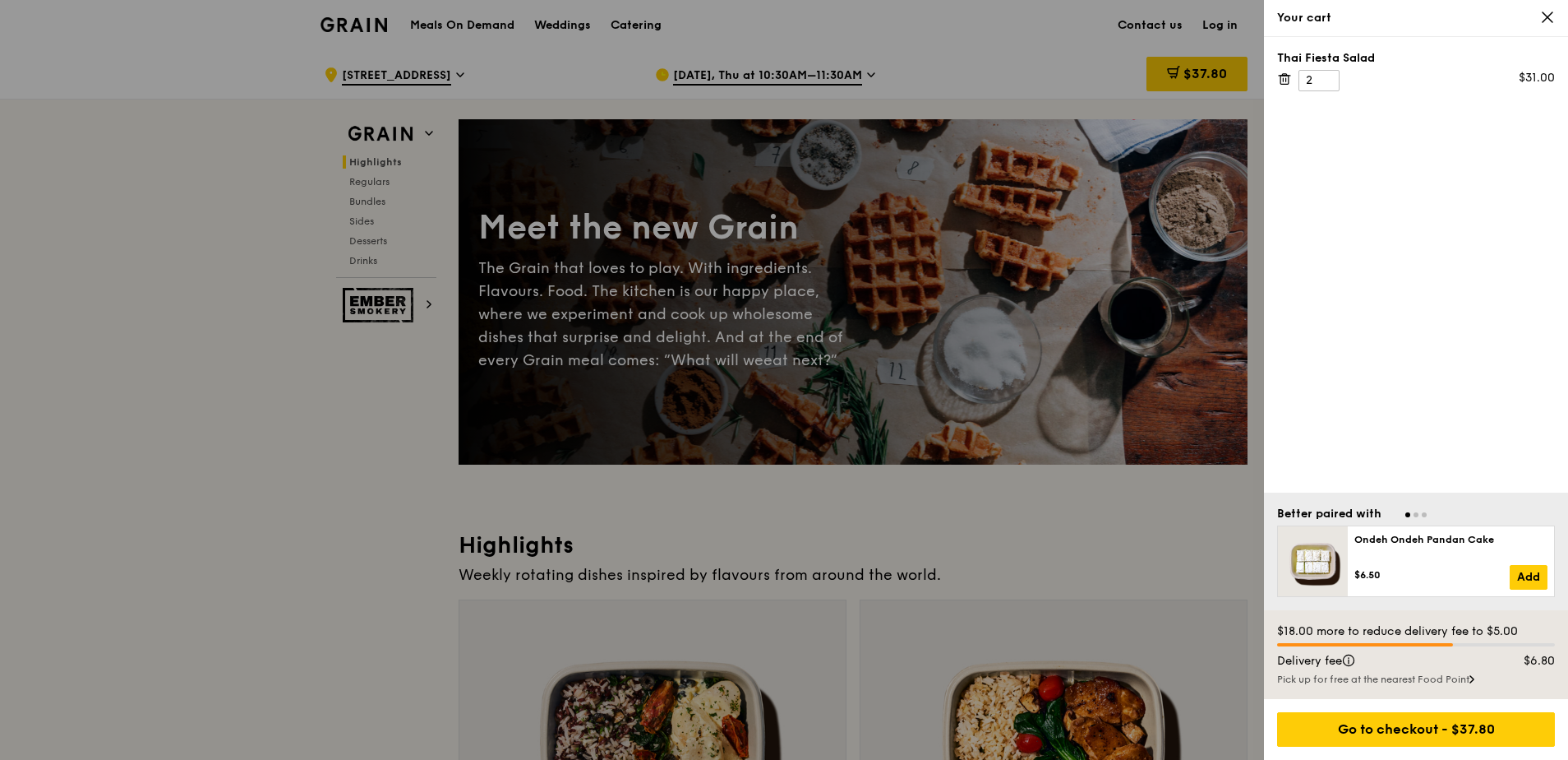
click at [1250, 11] on icon at bounding box center [1547, 17] width 15 height 15
